Goal: Task Accomplishment & Management: Use online tool/utility

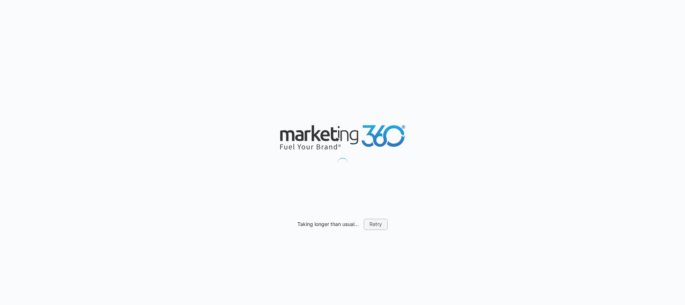
click at [371, 226] on button "Retry" at bounding box center [376, 223] width 24 height 11
